Goal: Browse casually

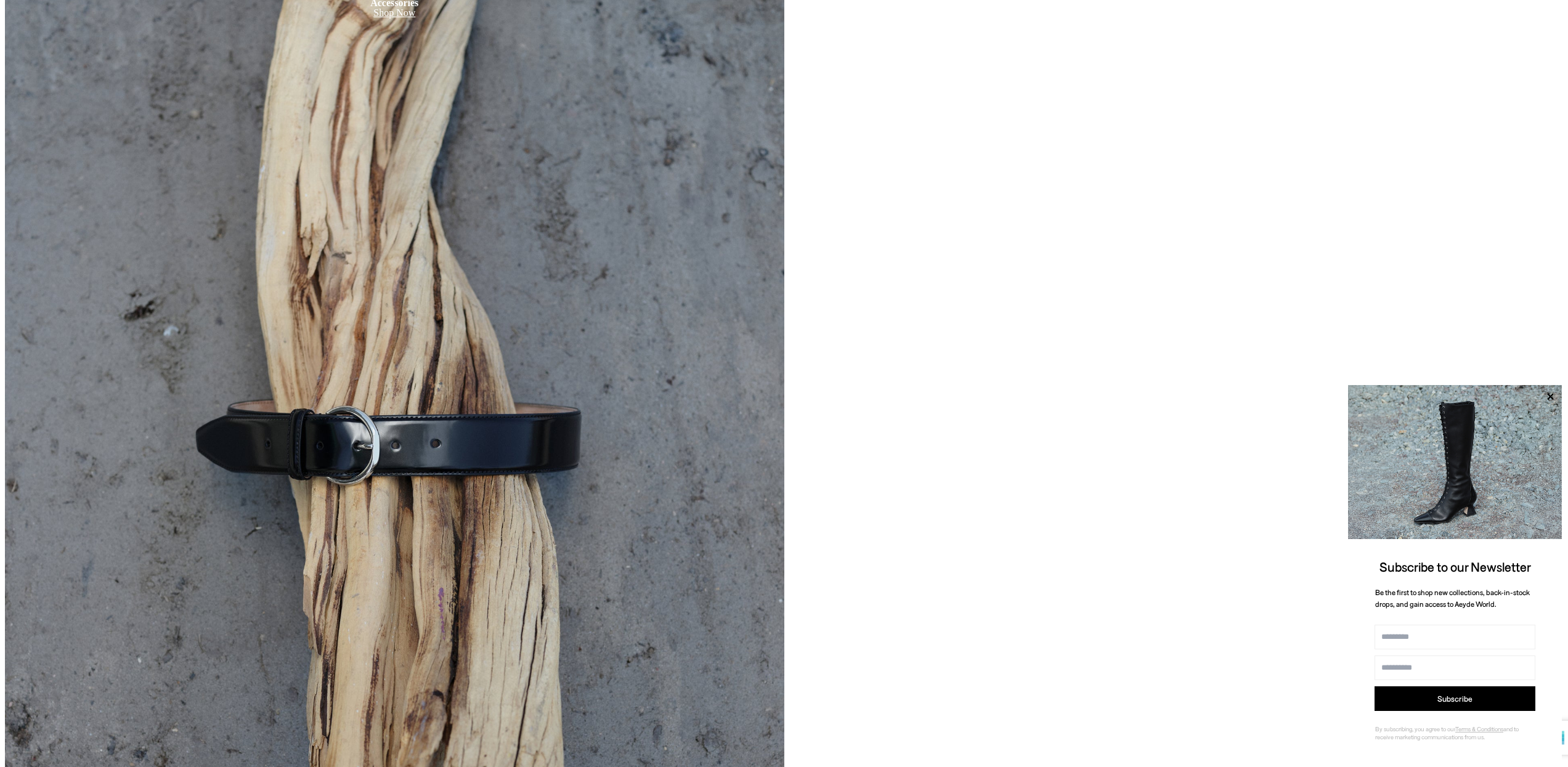
scroll to position [6235, 0]
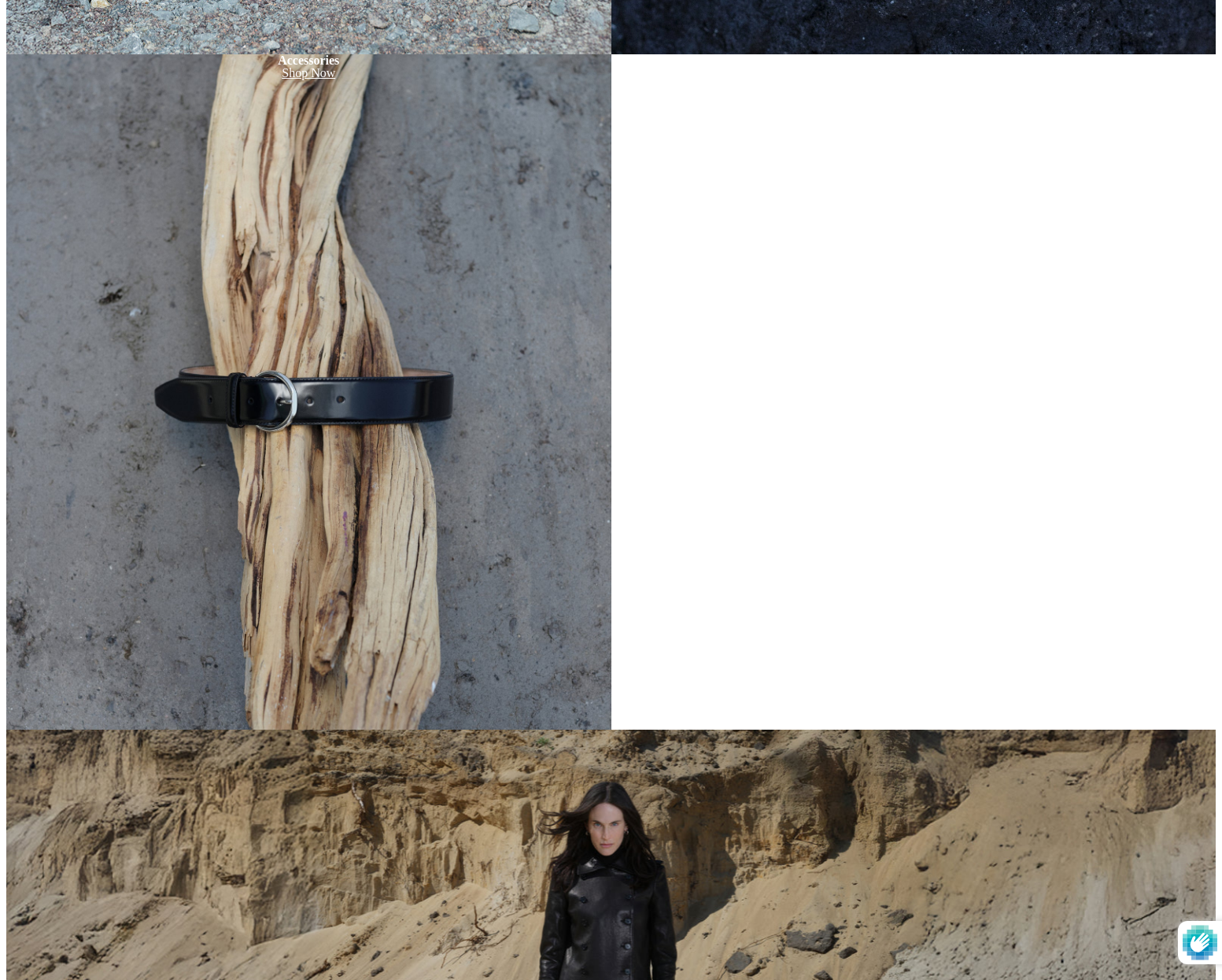
scroll to position [6920, 0]
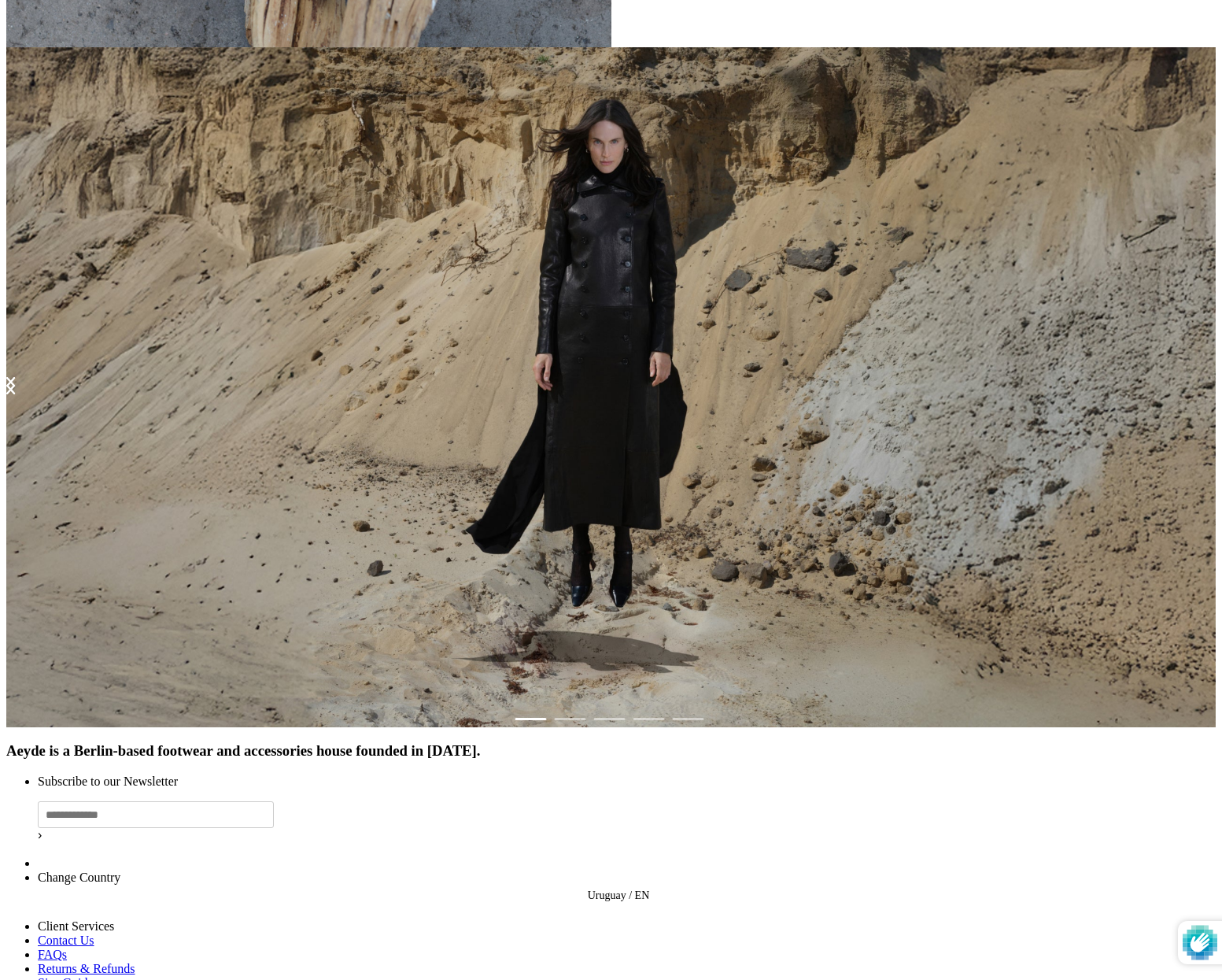
scroll to position [7007, 0]
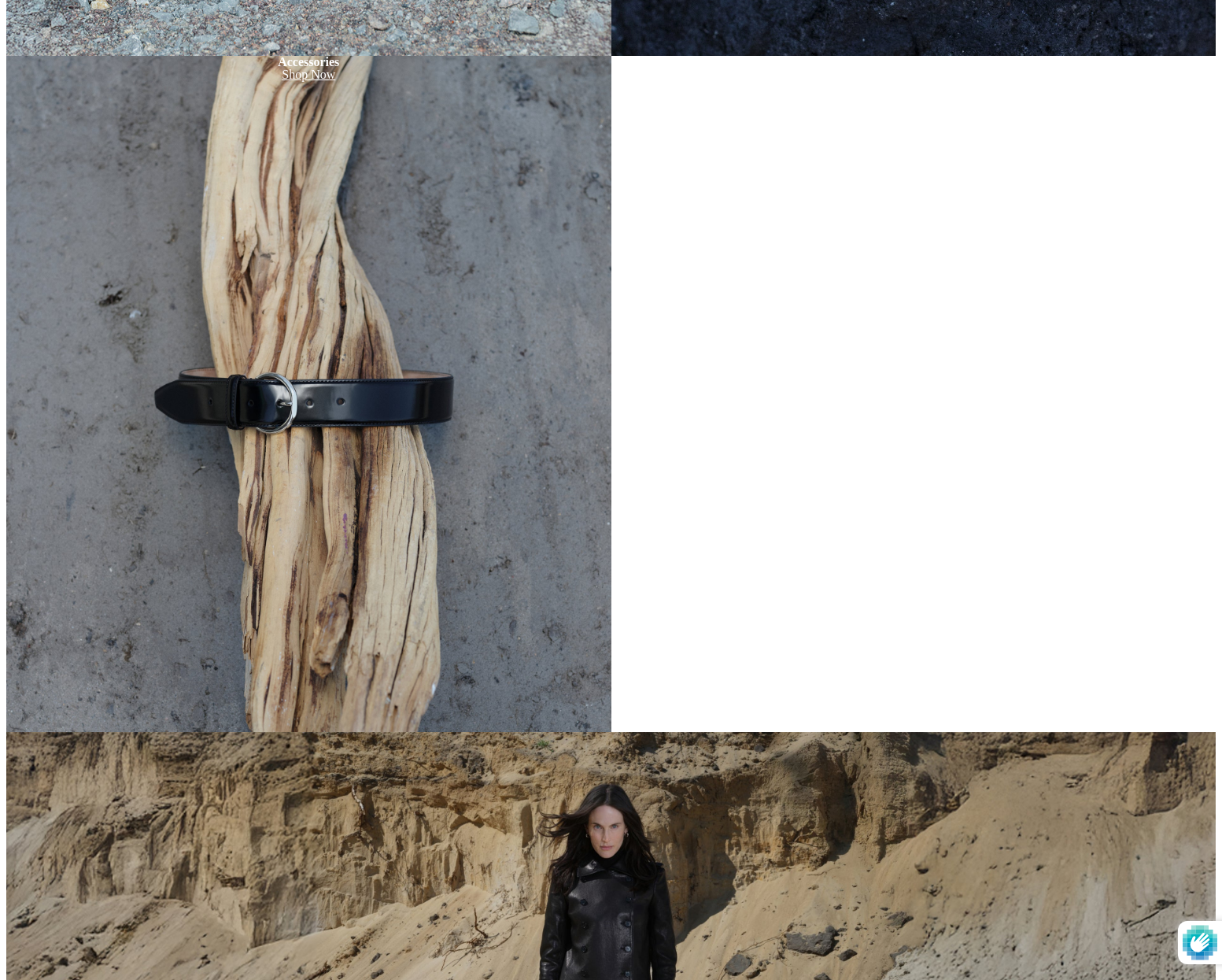
scroll to position [6899, 0]
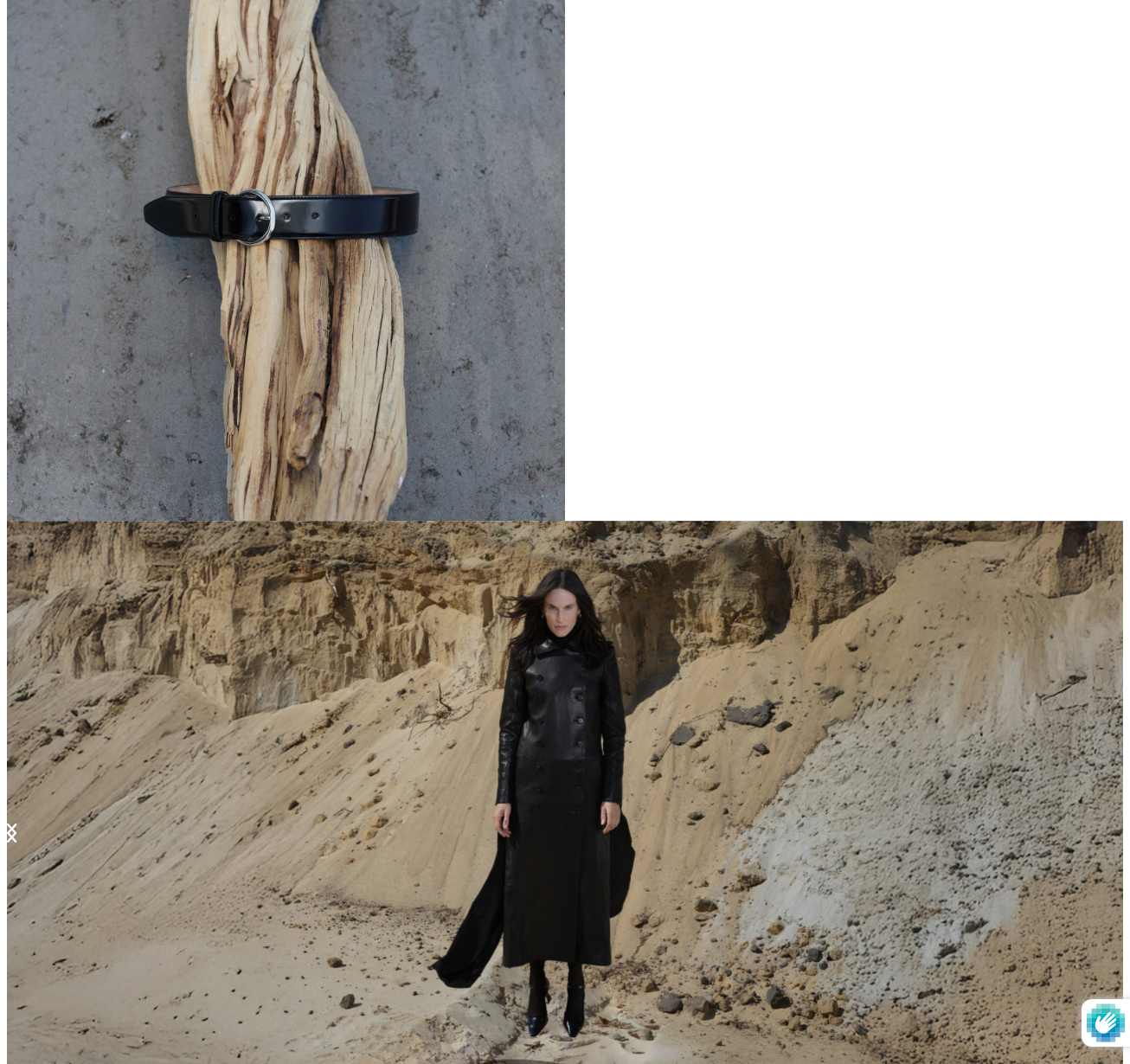
scroll to position [7075, 0]
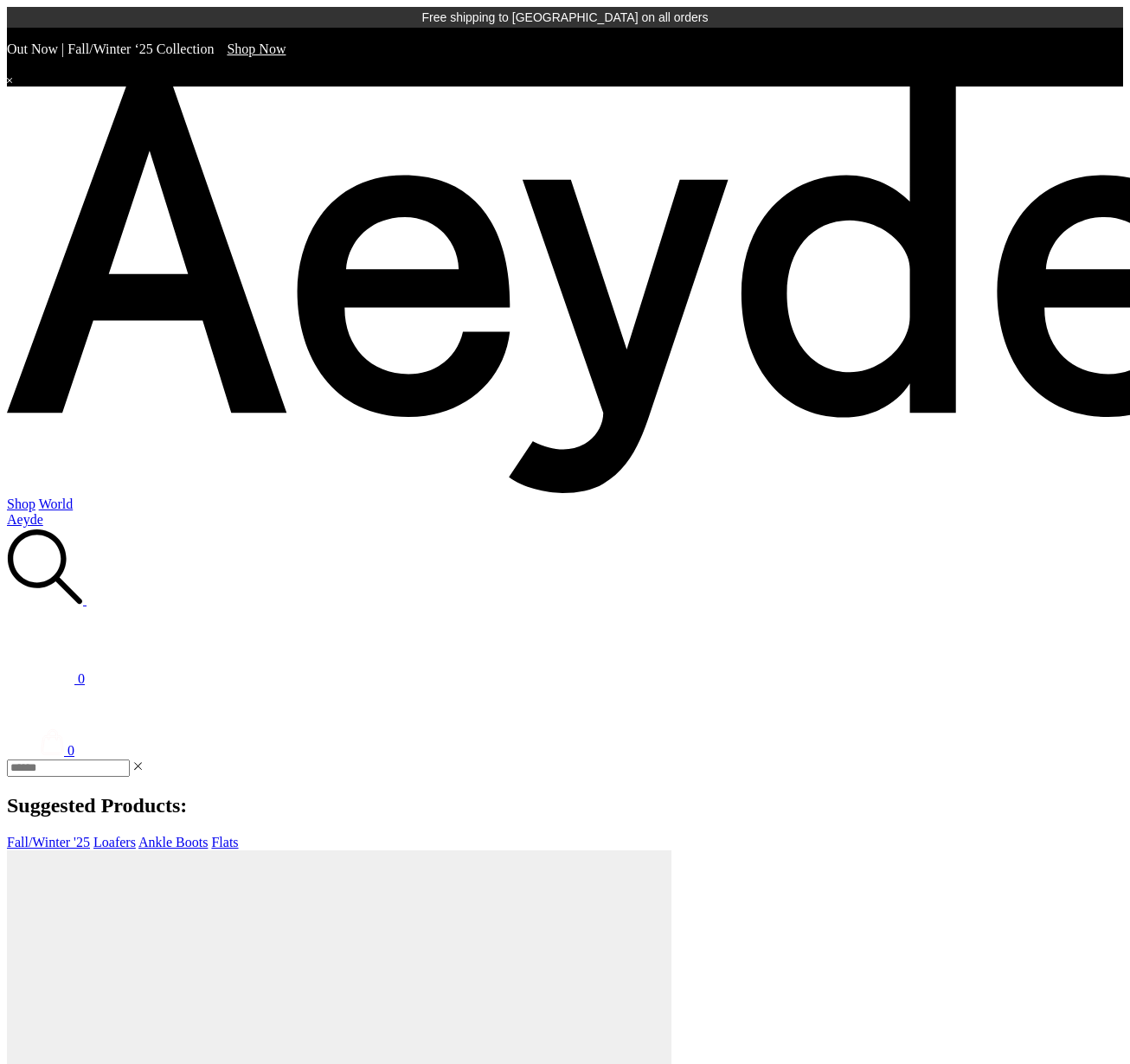
scroll to position [53, 0]
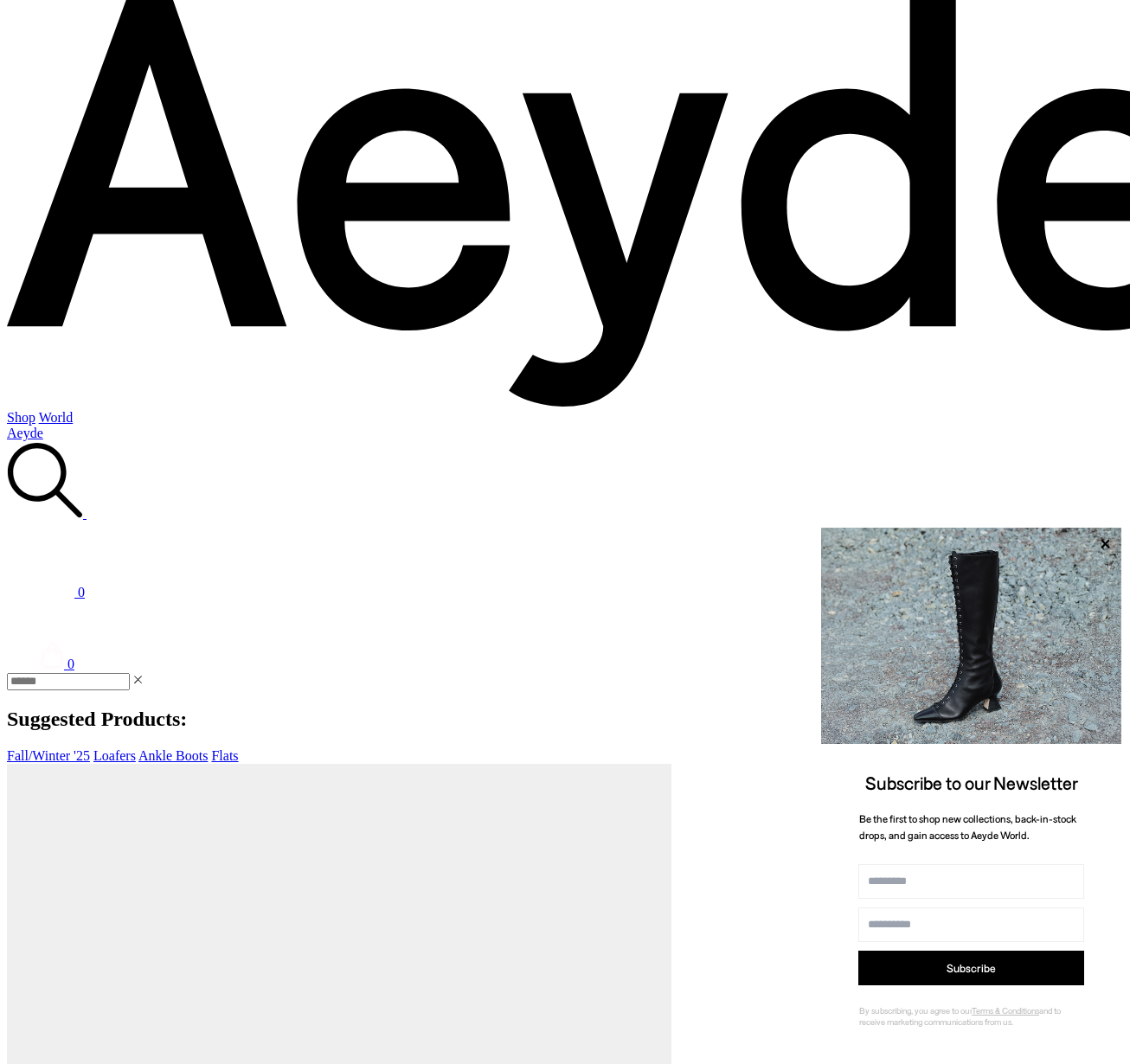
scroll to position [53, 0]
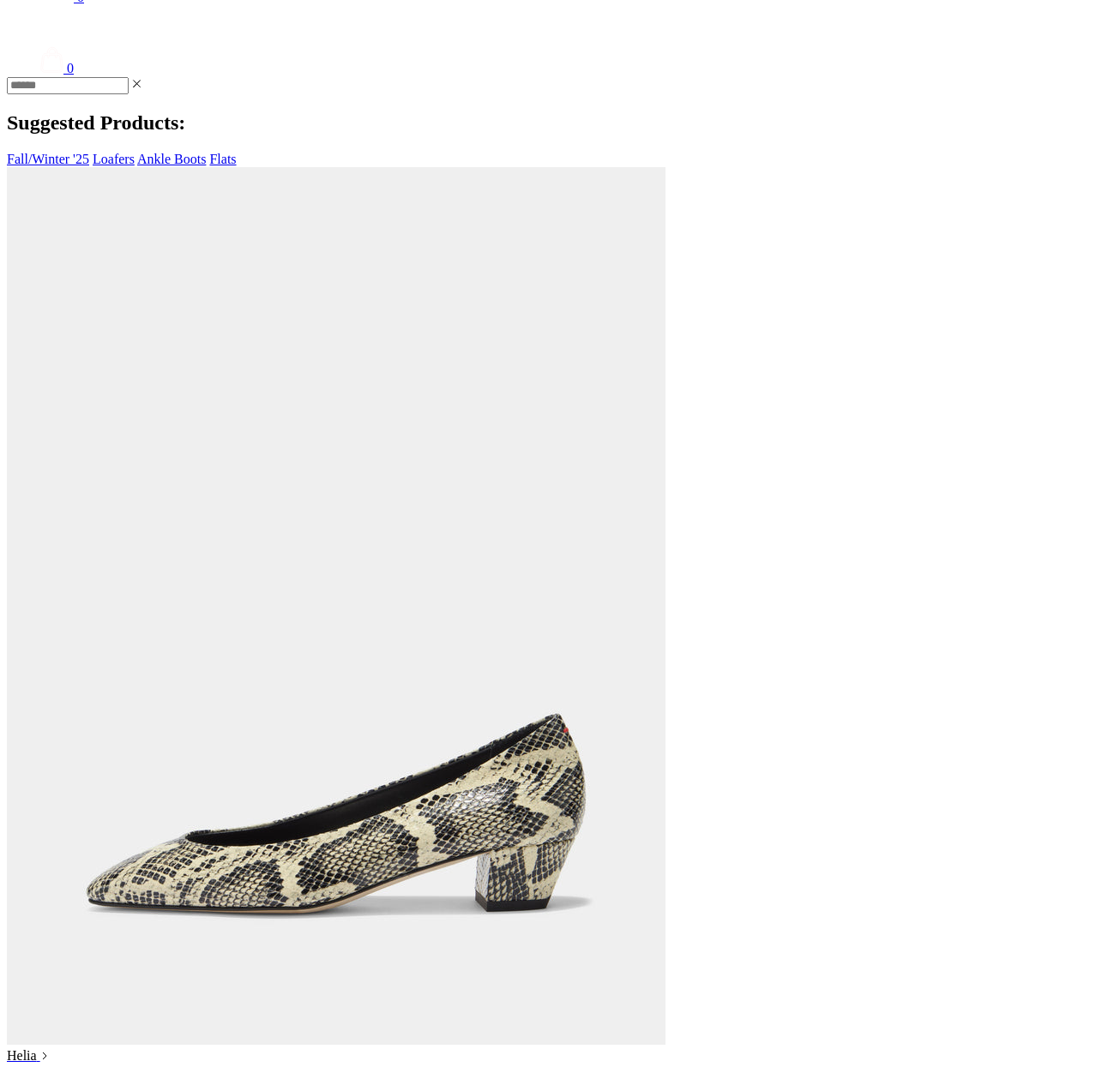
scroll to position [986, 0]
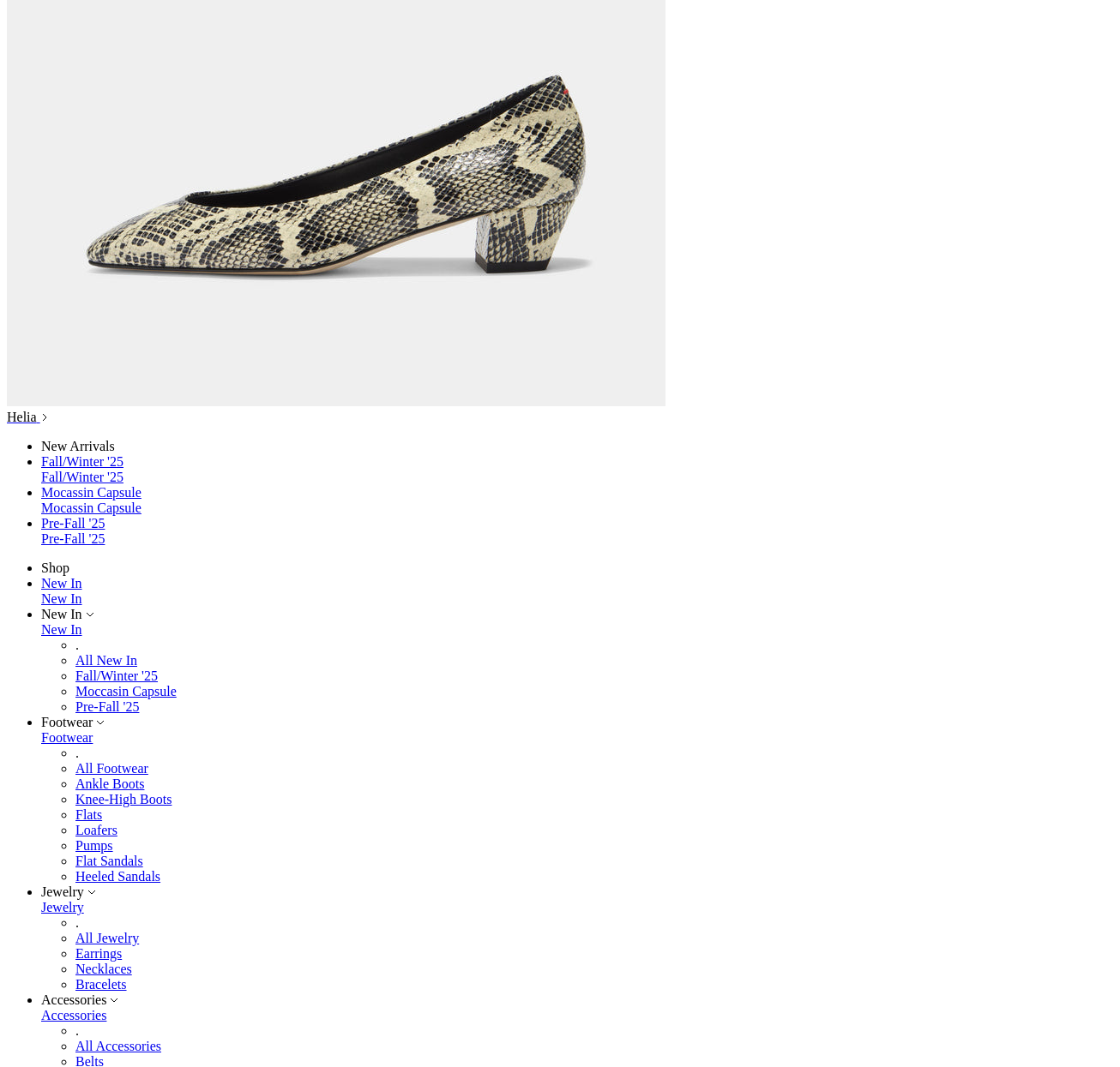
scroll to position [986, 0]
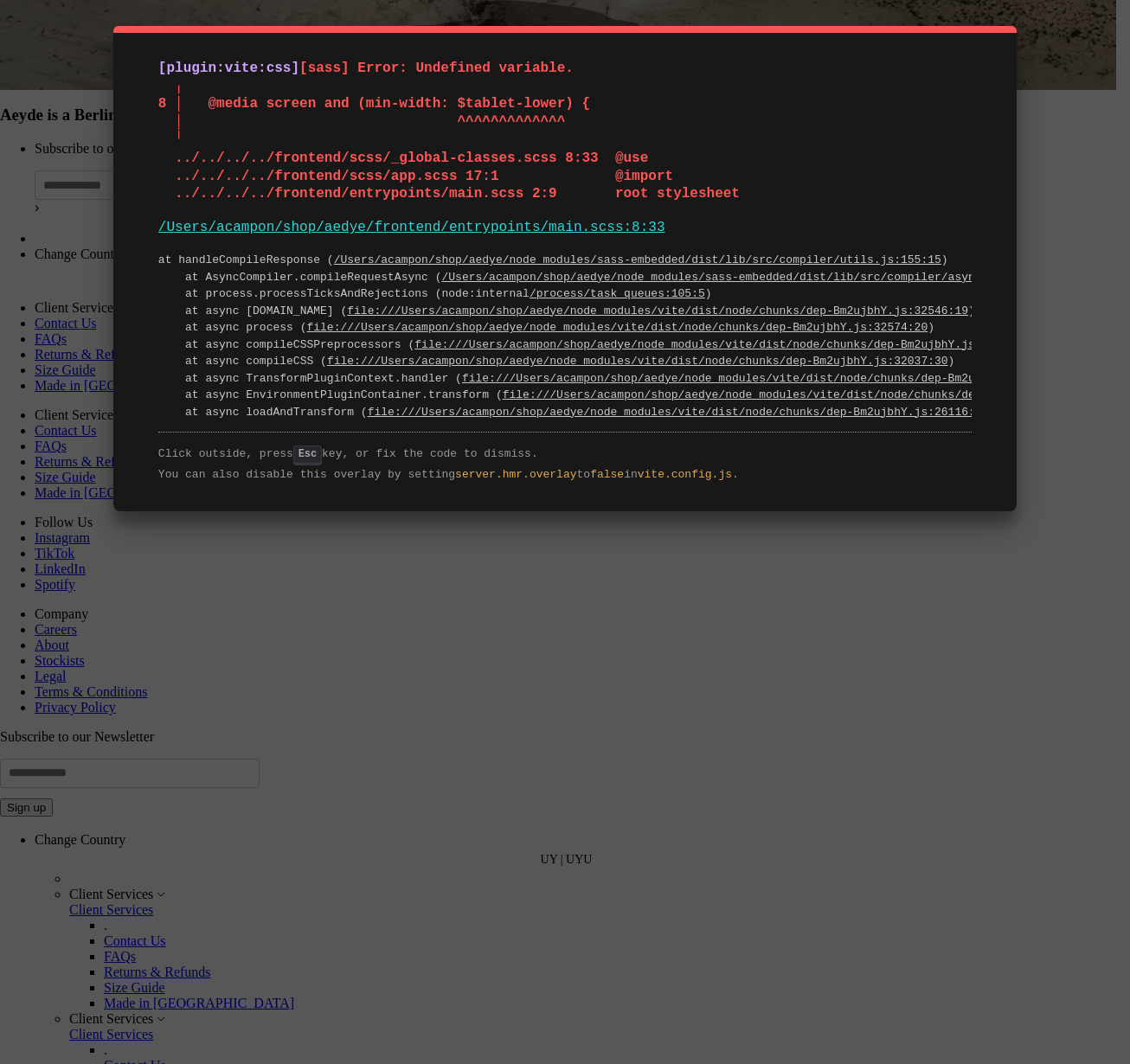
scroll to position [9201, 7]
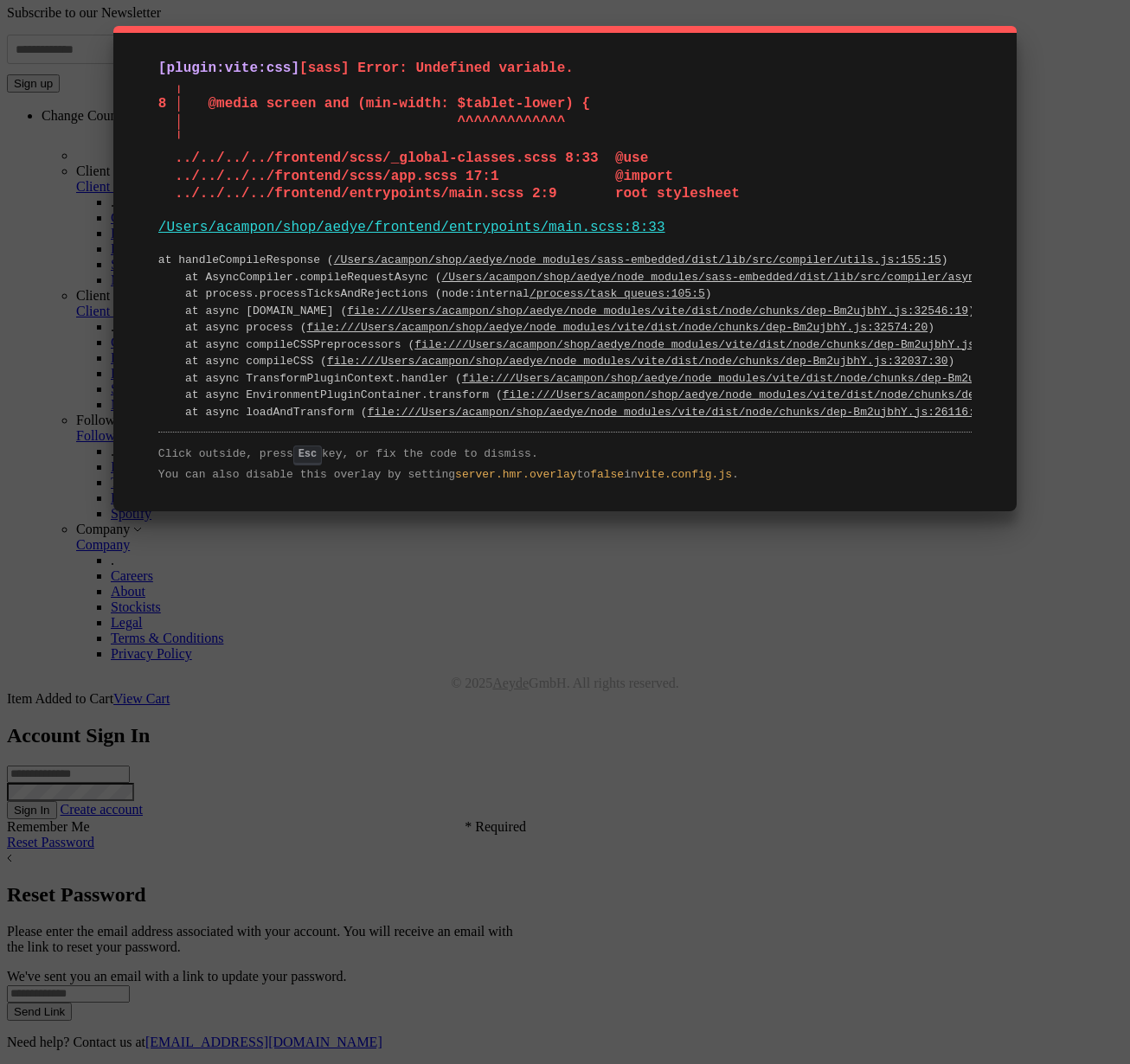
scroll to position [9177, 0]
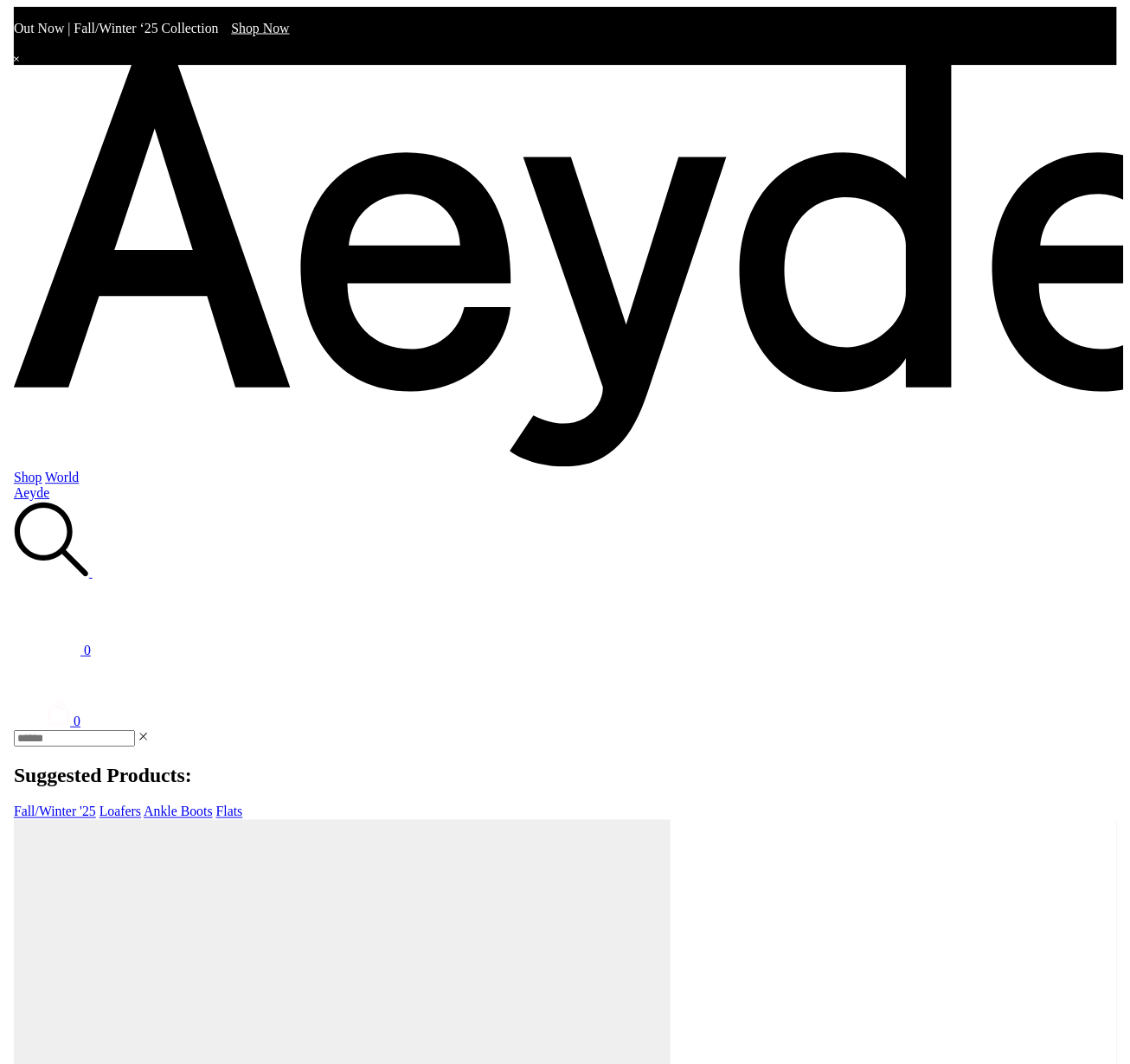
scroll to position [3591, 0]
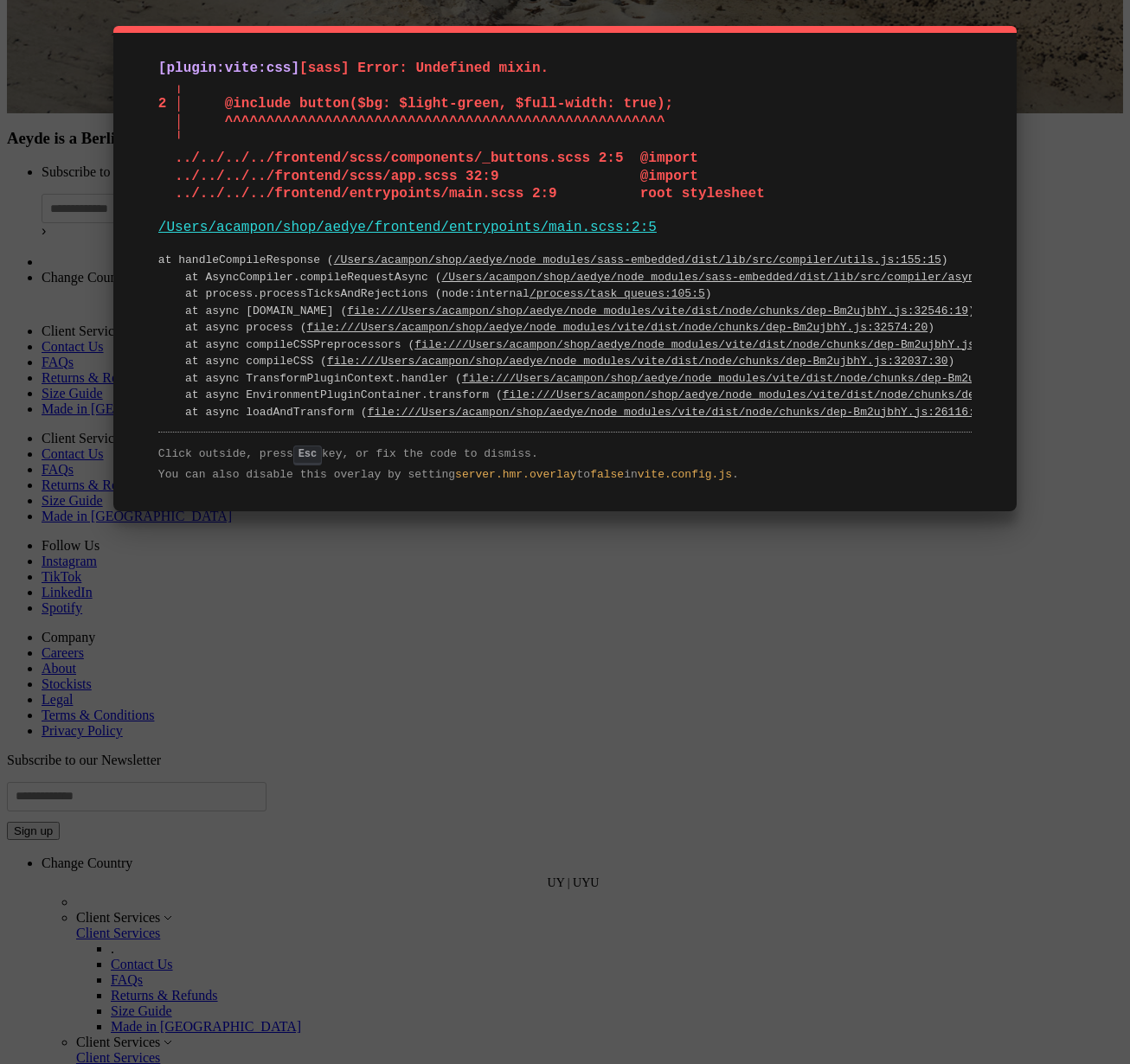
scroll to position [9177, 0]
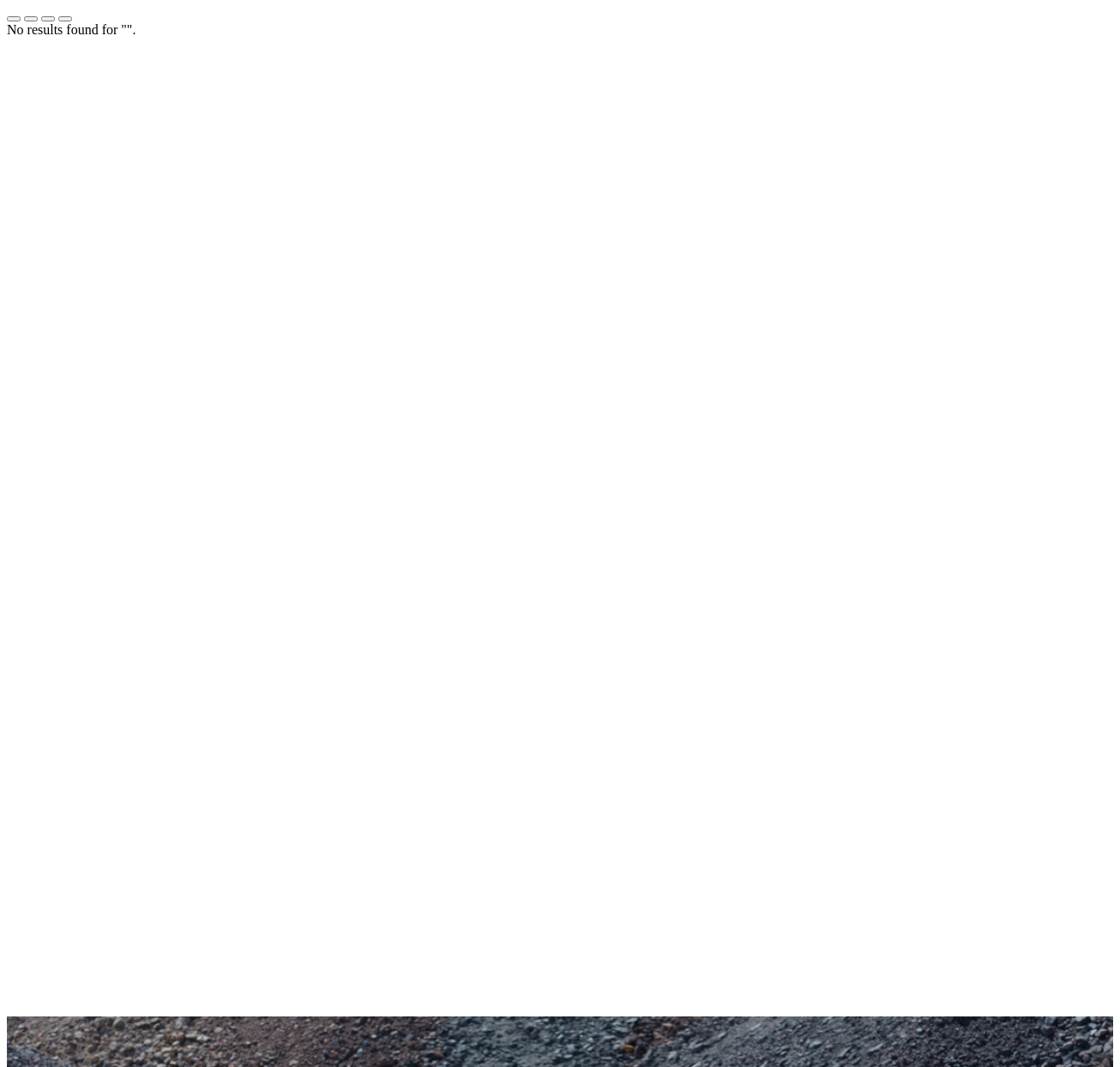
scroll to position [3590, 0]
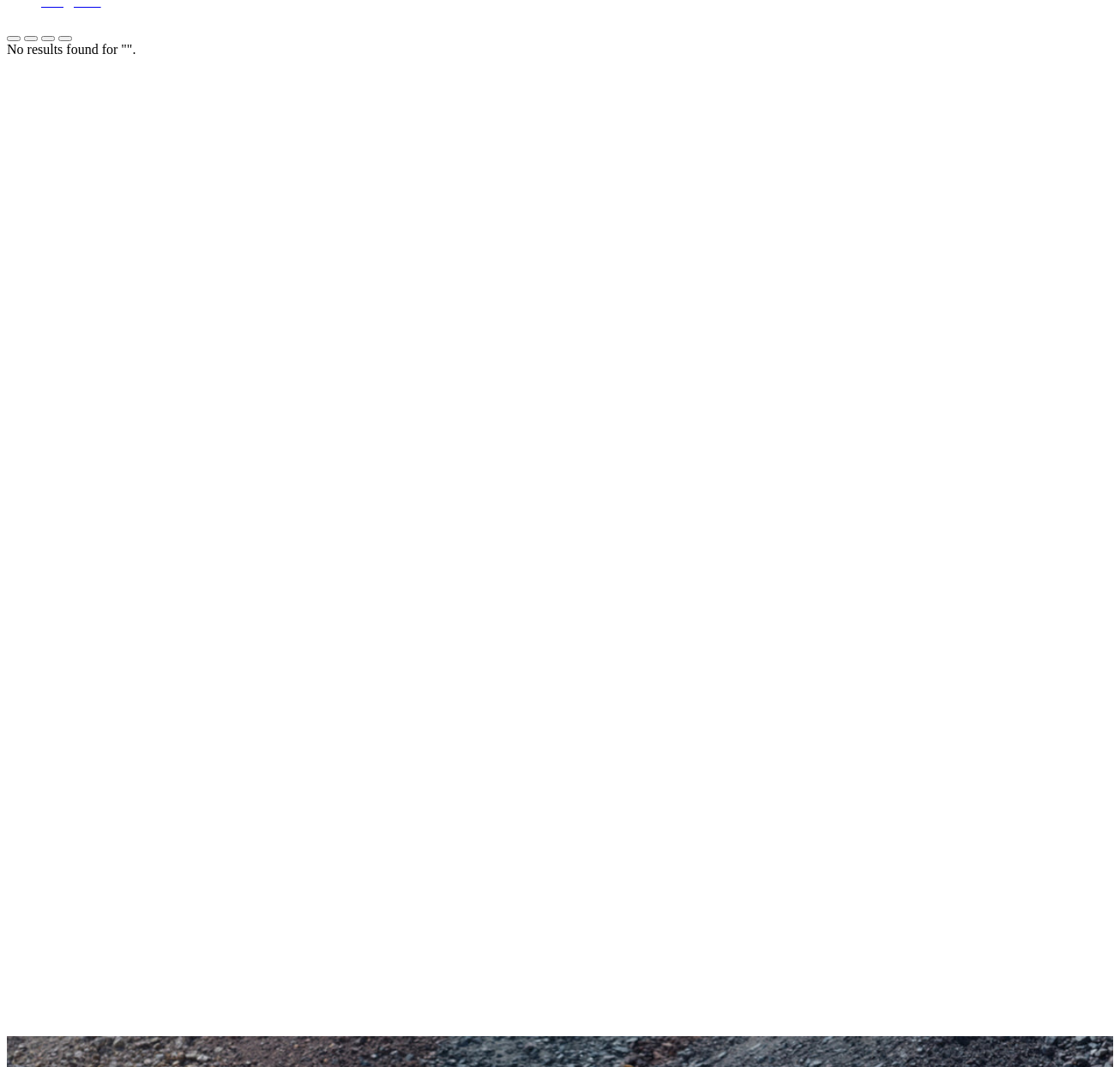
scroll to position [3526, 0]
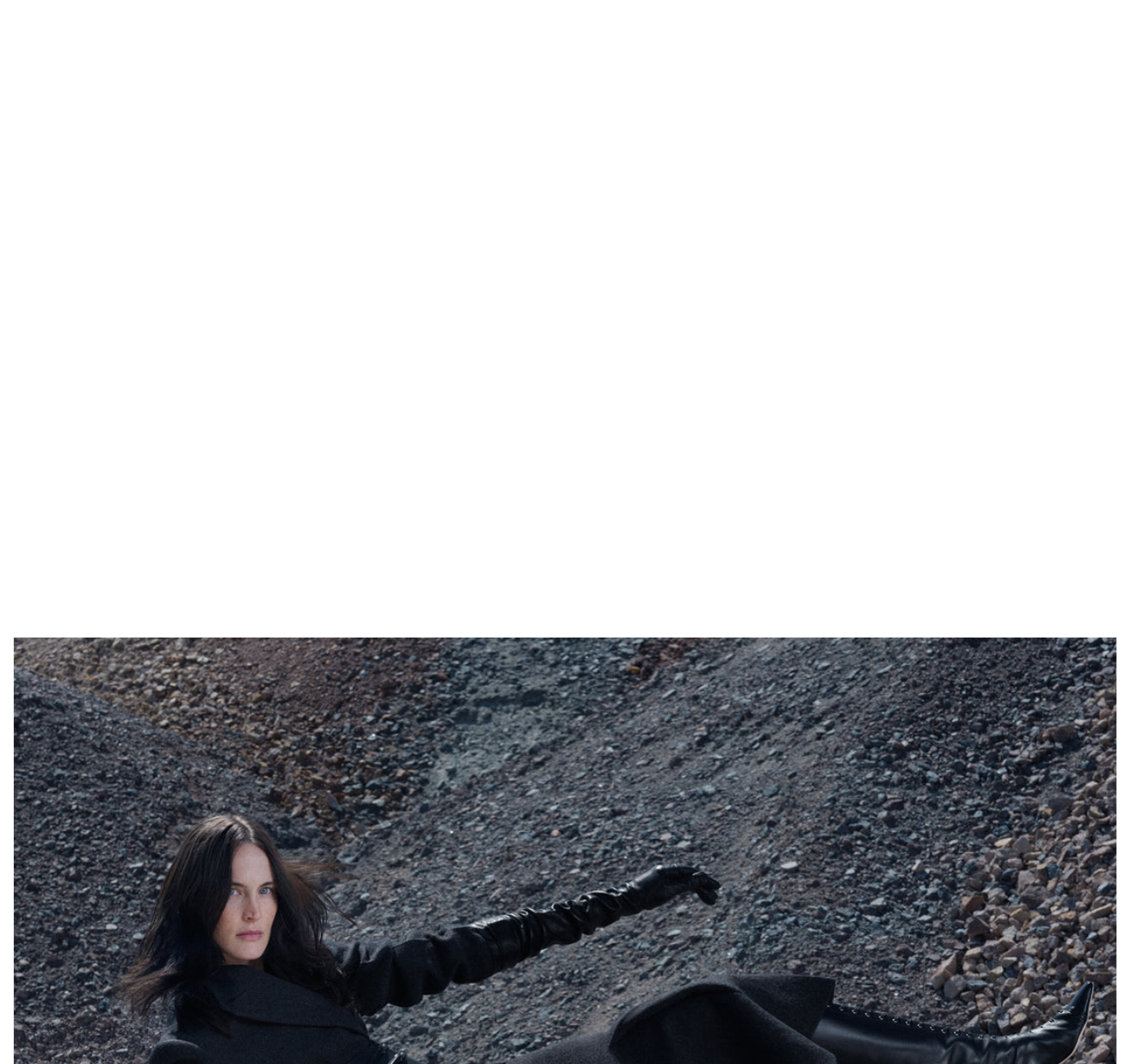
scroll to position [3558, 0]
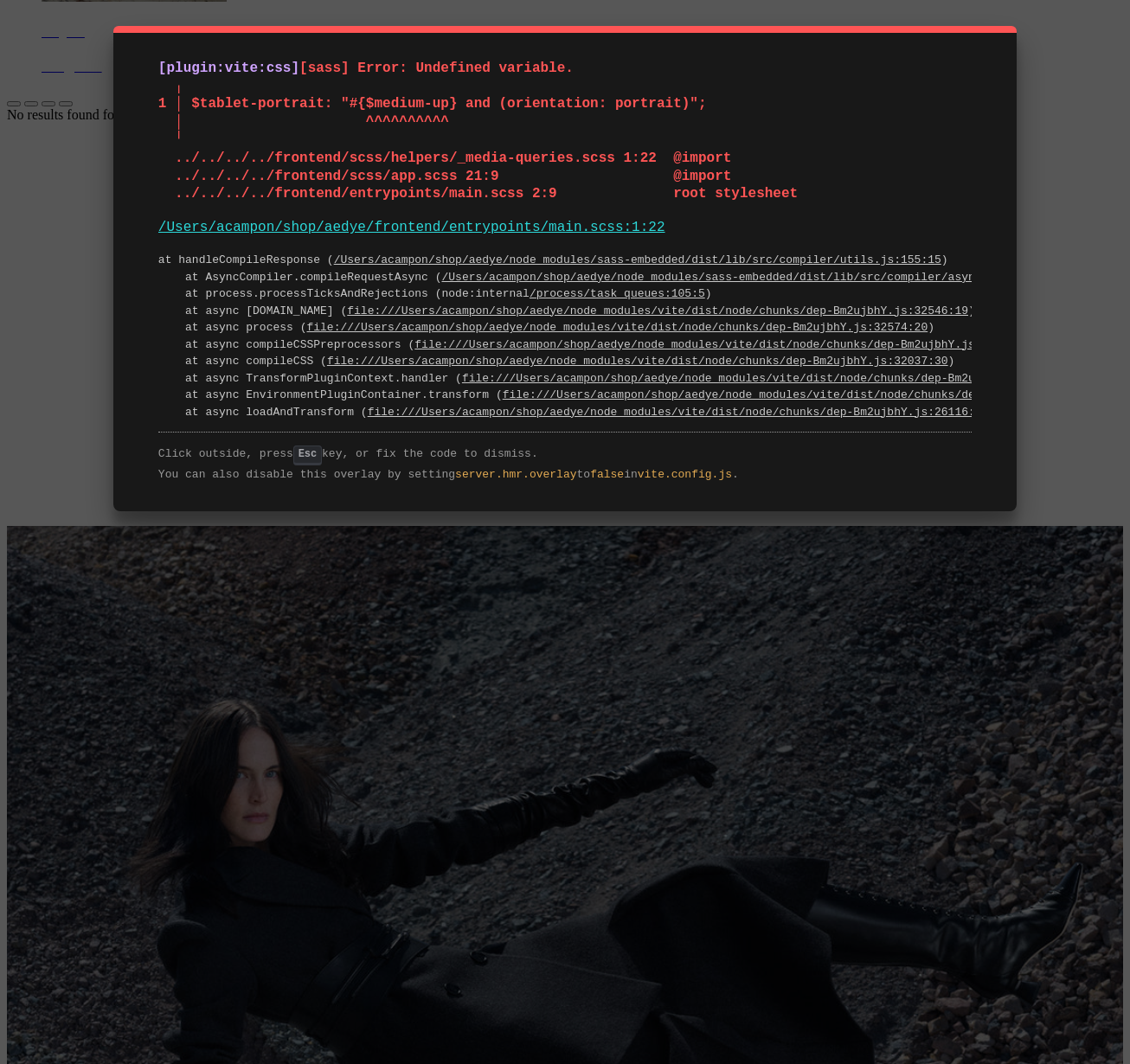
click at [886, 301] on pre "at handleCompileResponse ( /Users/acampon/shop/aedye/node_modules/sass-embedded…" at bounding box center [565, 336] width 813 height 168
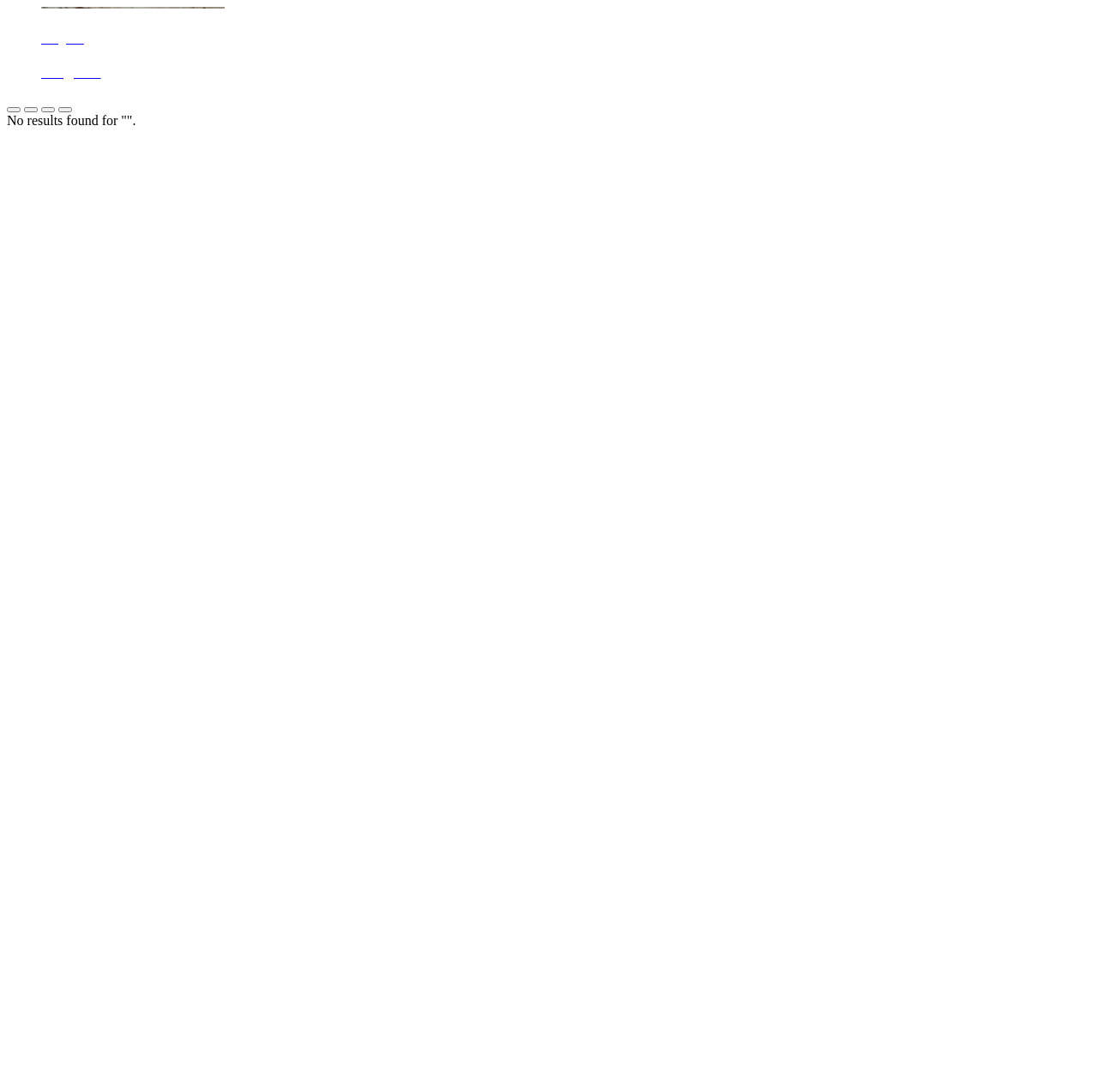
scroll to position [3492, 0]
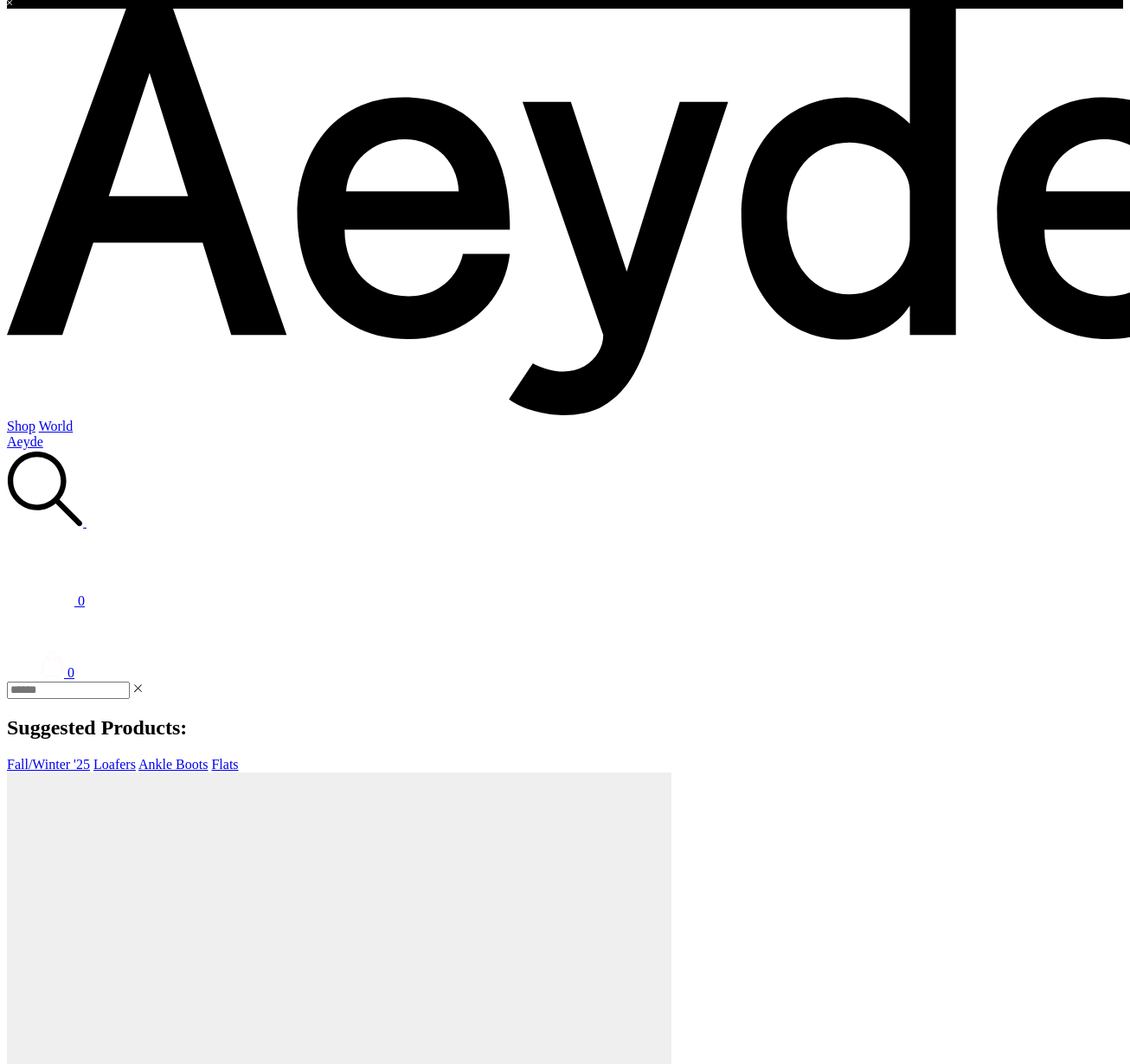
scroll to position [80, 0]
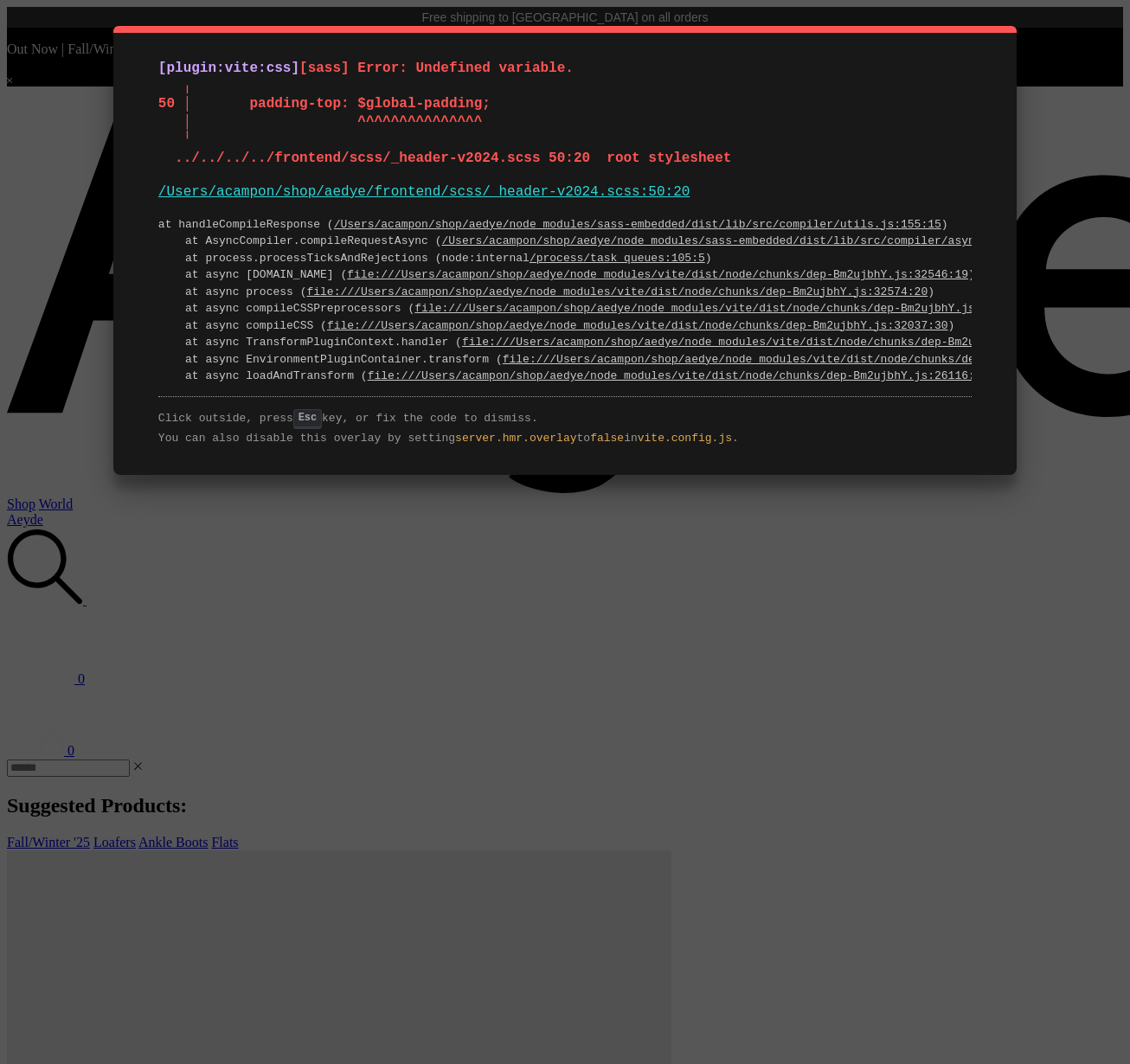
click at [405, 188] on link "/Users/acampon/shop/aedye/frontend/scss/_header-v2024.scss:50:20" at bounding box center [425, 192] width 532 height 15
click at [450, 186] on link "/Users/acampon/shop/aedye/frontend/scss/_header-v2024.scss:50:20" at bounding box center [425, 192] width 532 height 15
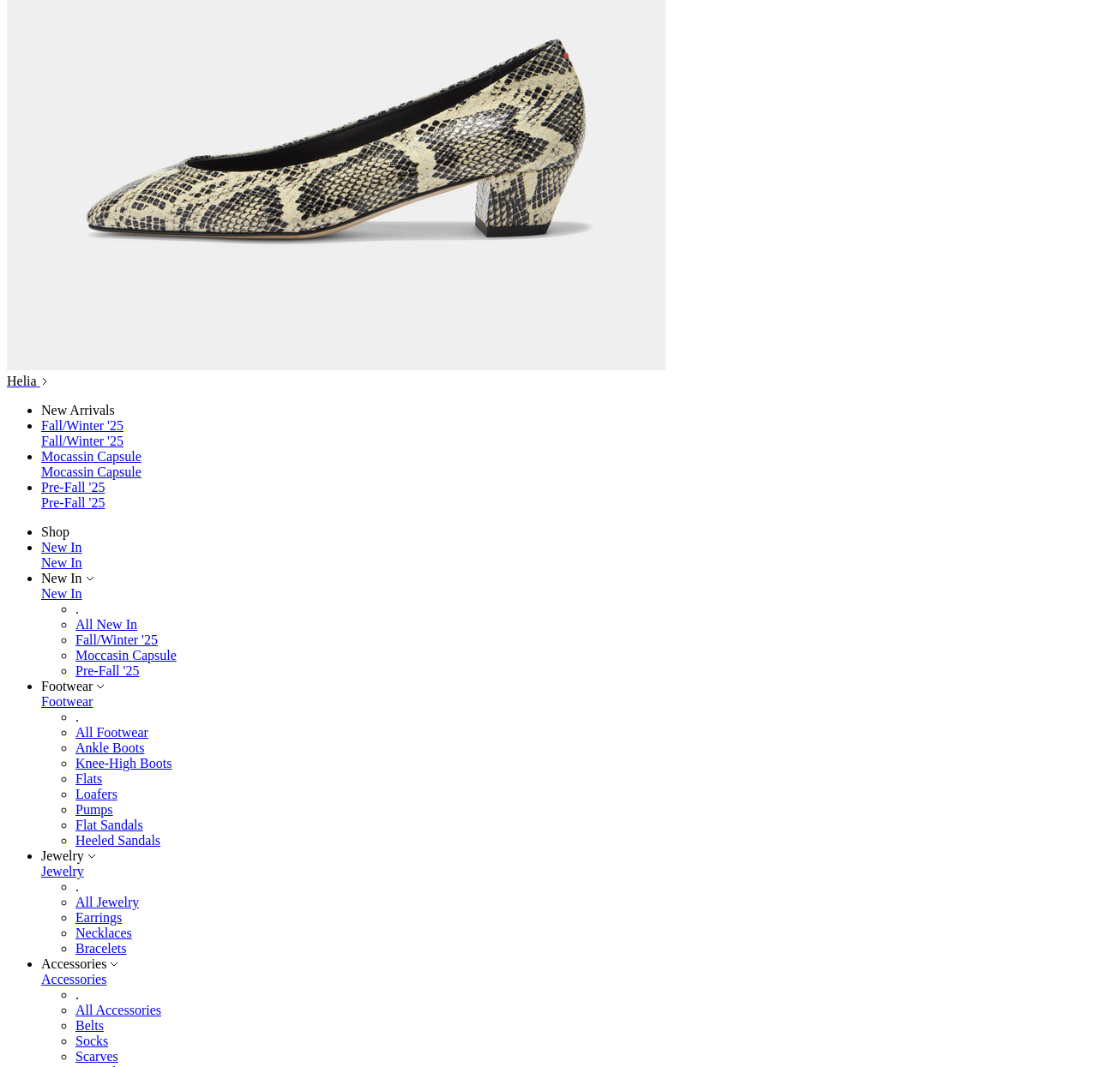
scroll to position [1700, 0]
